Goal: Information Seeking & Learning: Find specific fact

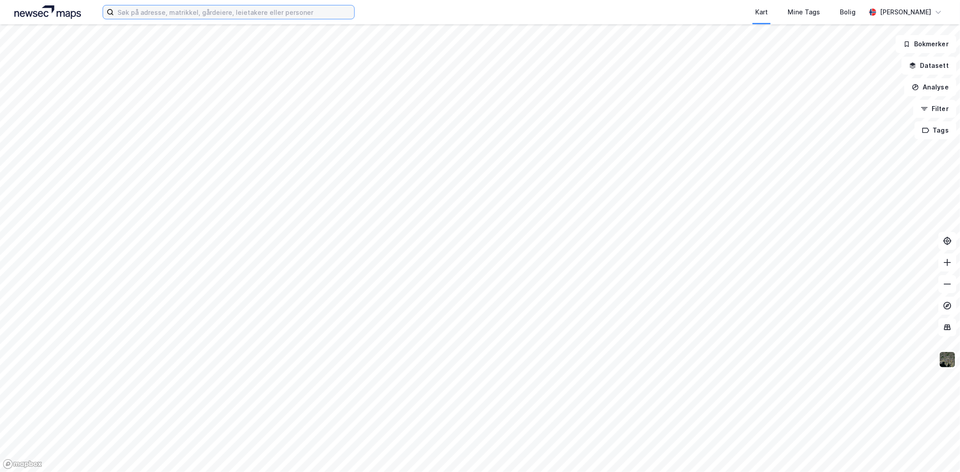
click at [274, 12] on input at bounding box center [234, 11] width 240 height 13
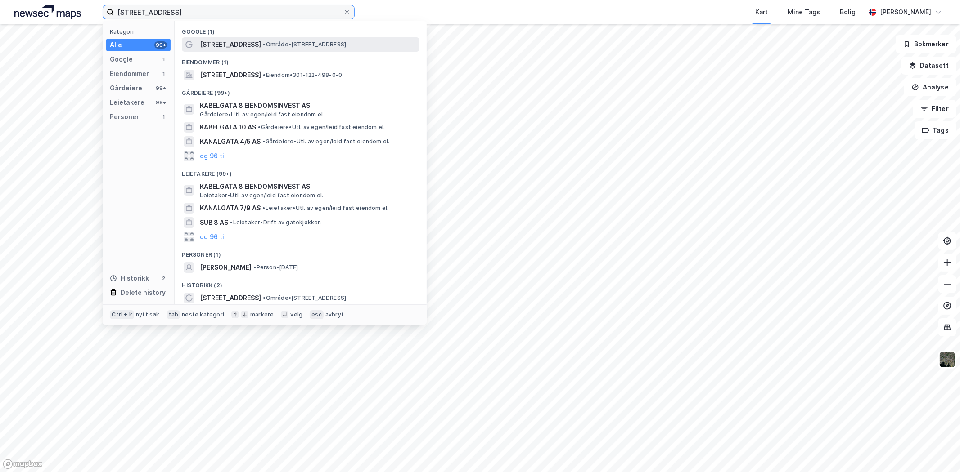
type input "[STREET_ADDRESS]"
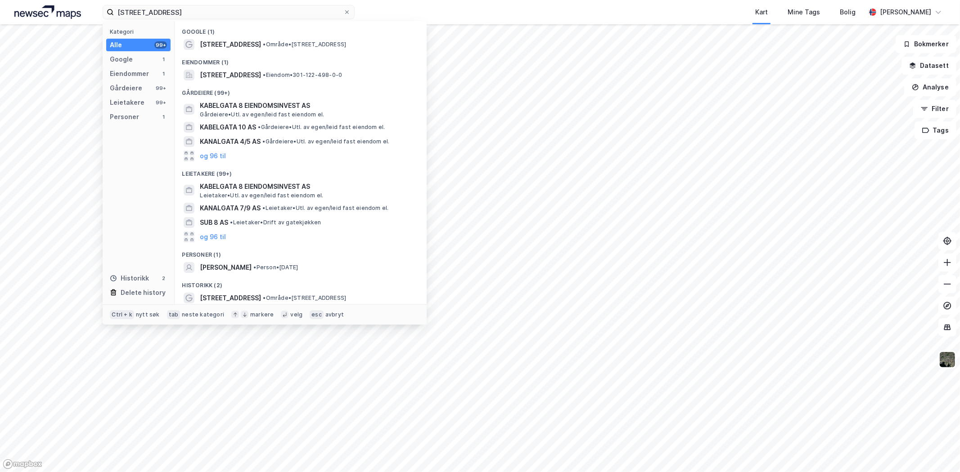
click at [395, 7] on div "[STREET_ADDRESS] Kategori Alle 99+ Google 1 Eiendommer 1 Gårdeiere 99+ Leietake…" at bounding box center [480, 12] width 960 height 24
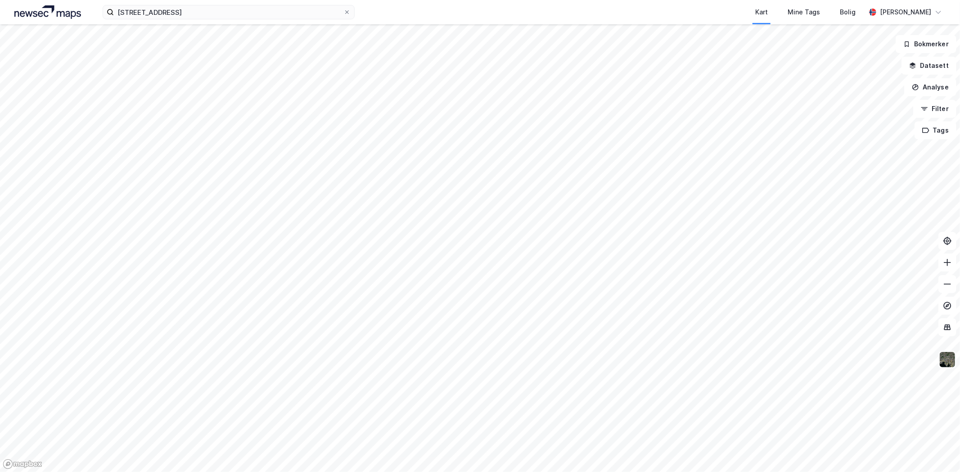
click at [950, 358] on img at bounding box center [946, 359] width 17 height 17
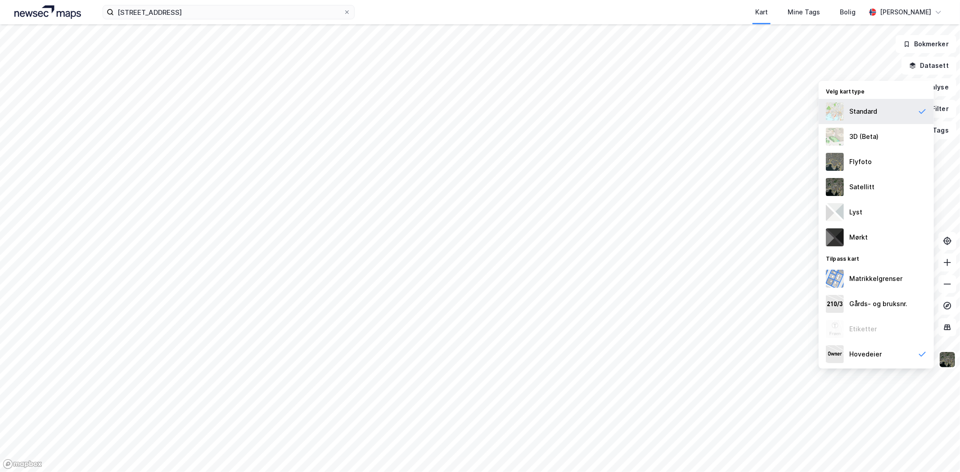
click at [863, 107] on div "Standard" at bounding box center [863, 111] width 28 height 11
click at [872, 357] on div "Hovedeier" at bounding box center [865, 354] width 32 height 11
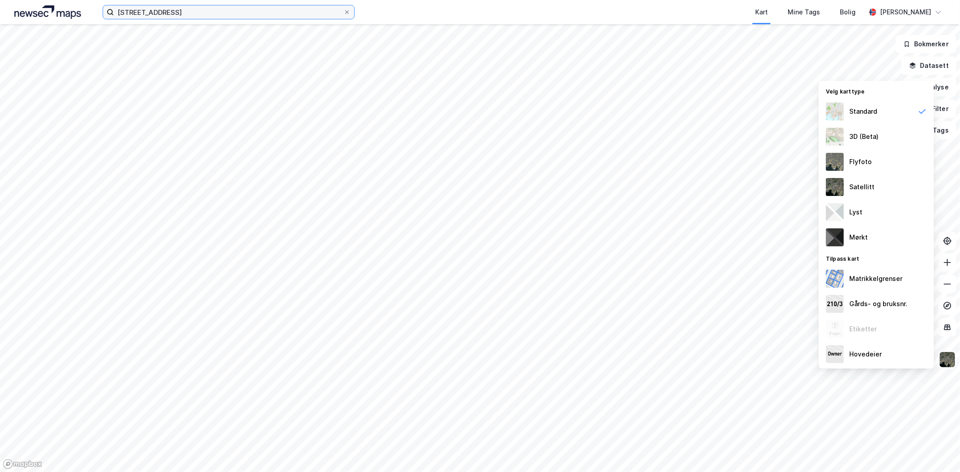
click at [179, 18] on input "[STREET_ADDRESS]" at bounding box center [228, 11] width 229 height 13
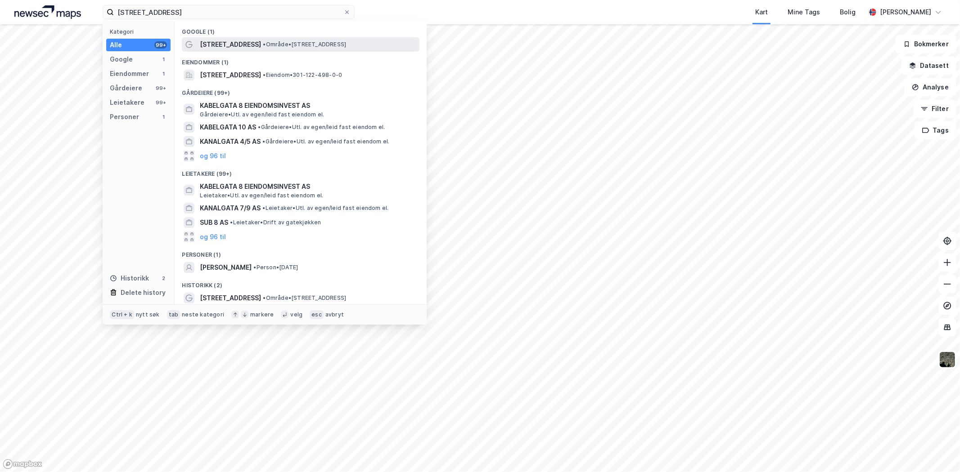
click at [235, 46] on span "[STREET_ADDRESS]" at bounding box center [230, 44] width 61 height 11
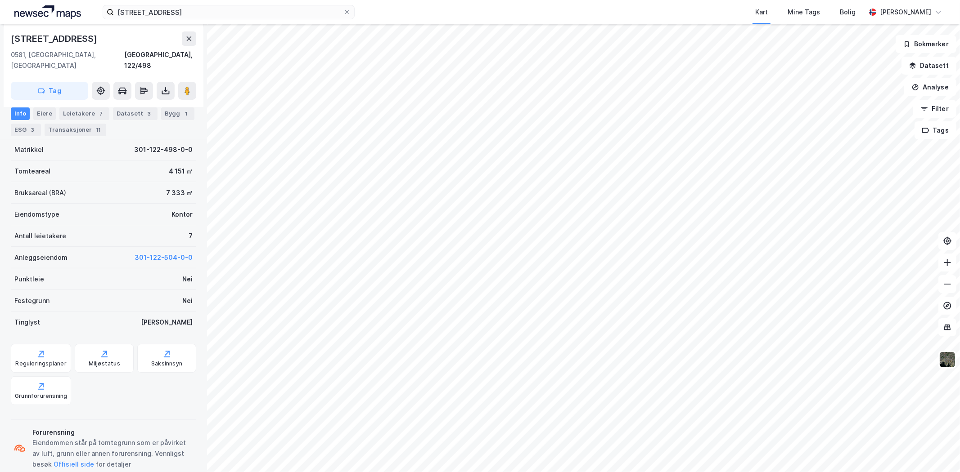
scroll to position [129, 0]
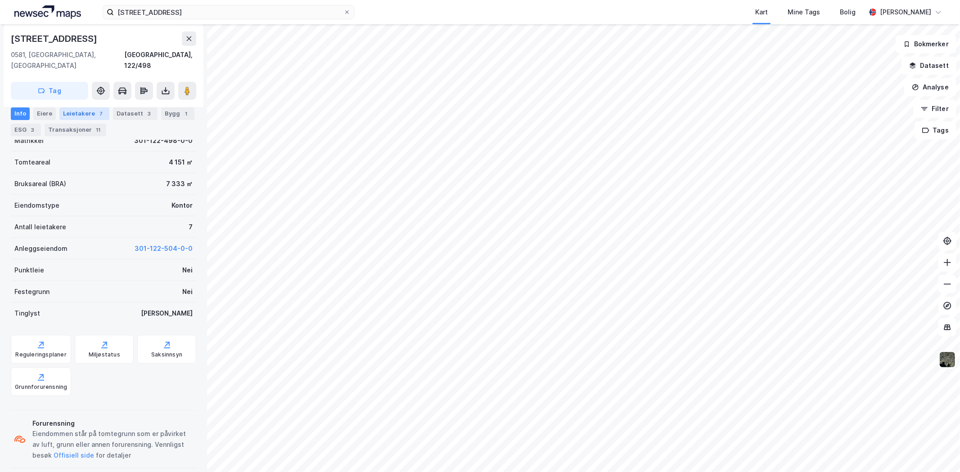
click at [71, 109] on div "Leietakere 7" at bounding box center [84, 113] width 50 height 13
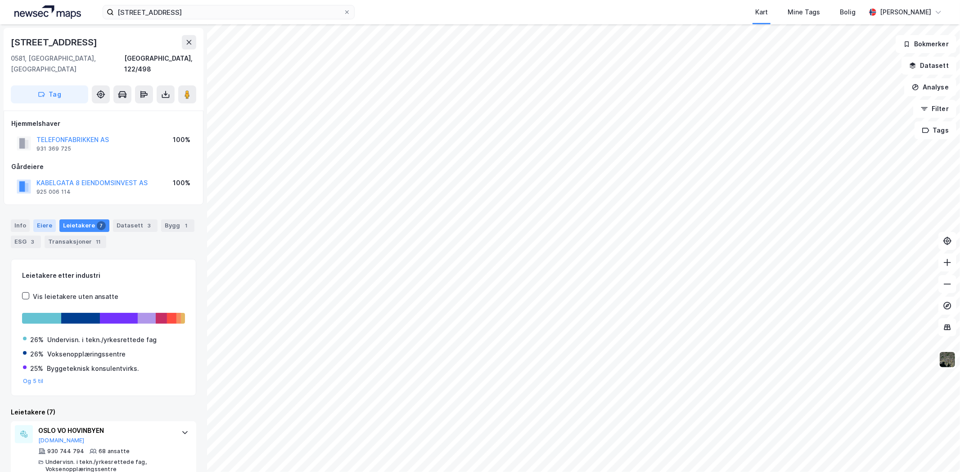
click at [38, 220] on div "Eiere" at bounding box center [44, 226] width 22 height 13
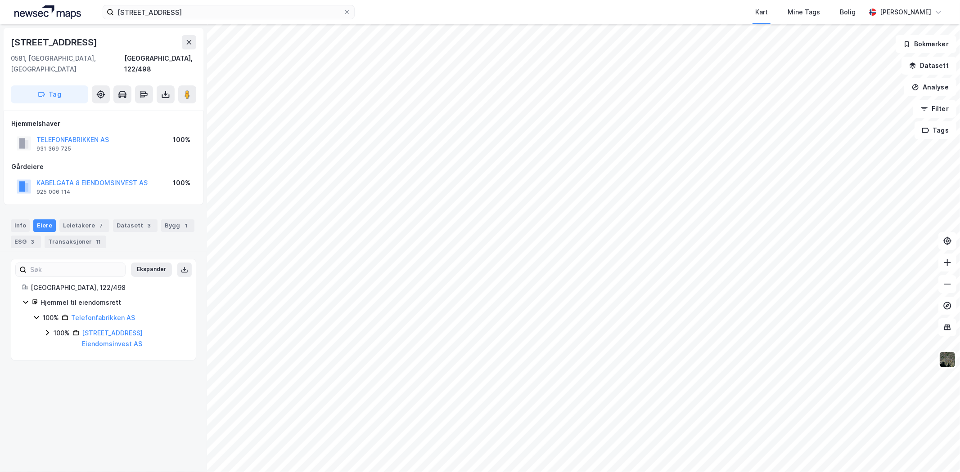
click at [33, 314] on icon at bounding box center [36, 317] width 7 height 7
click at [30, 303] on div "Hjemmel til eiendomsrett 100% Telefonfabrikken AS" at bounding box center [103, 310] width 163 height 26
click at [38, 314] on icon at bounding box center [36, 317] width 7 height 7
click at [47, 331] on icon at bounding box center [47, 333] width 3 height 5
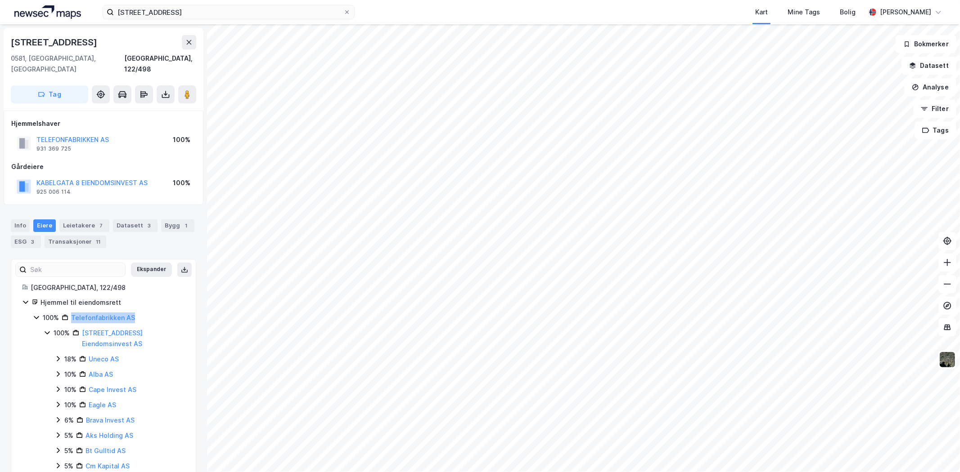
drag, startPoint x: 146, startPoint y: 308, endPoint x: 65, endPoint y: 313, distance: 80.7
click at [65, 313] on div "100% Telefonfabrikken AS" at bounding box center [114, 318] width 142 height 11
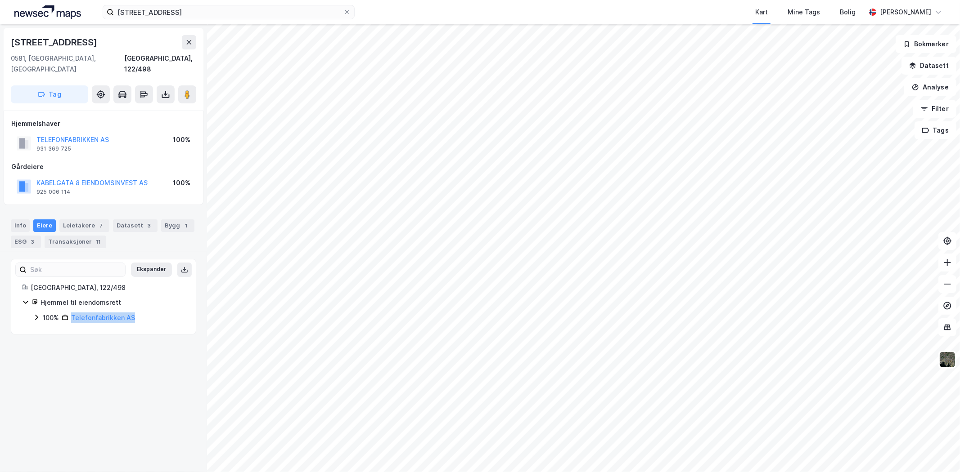
copy link "Telefonfabrikken AS"
click at [121, 371] on div "[STREET_ADDRESS], 122/498 Tag Hjemmelshaver TELEFONFABRIKKEN AS 931 369 725 100…" at bounding box center [103, 248] width 207 height 448
click at [37, 315] on icon at bounding box center [36, 317] width 3 height 5
